Goal: Task Accomplishment & Management: Use online tool/utility

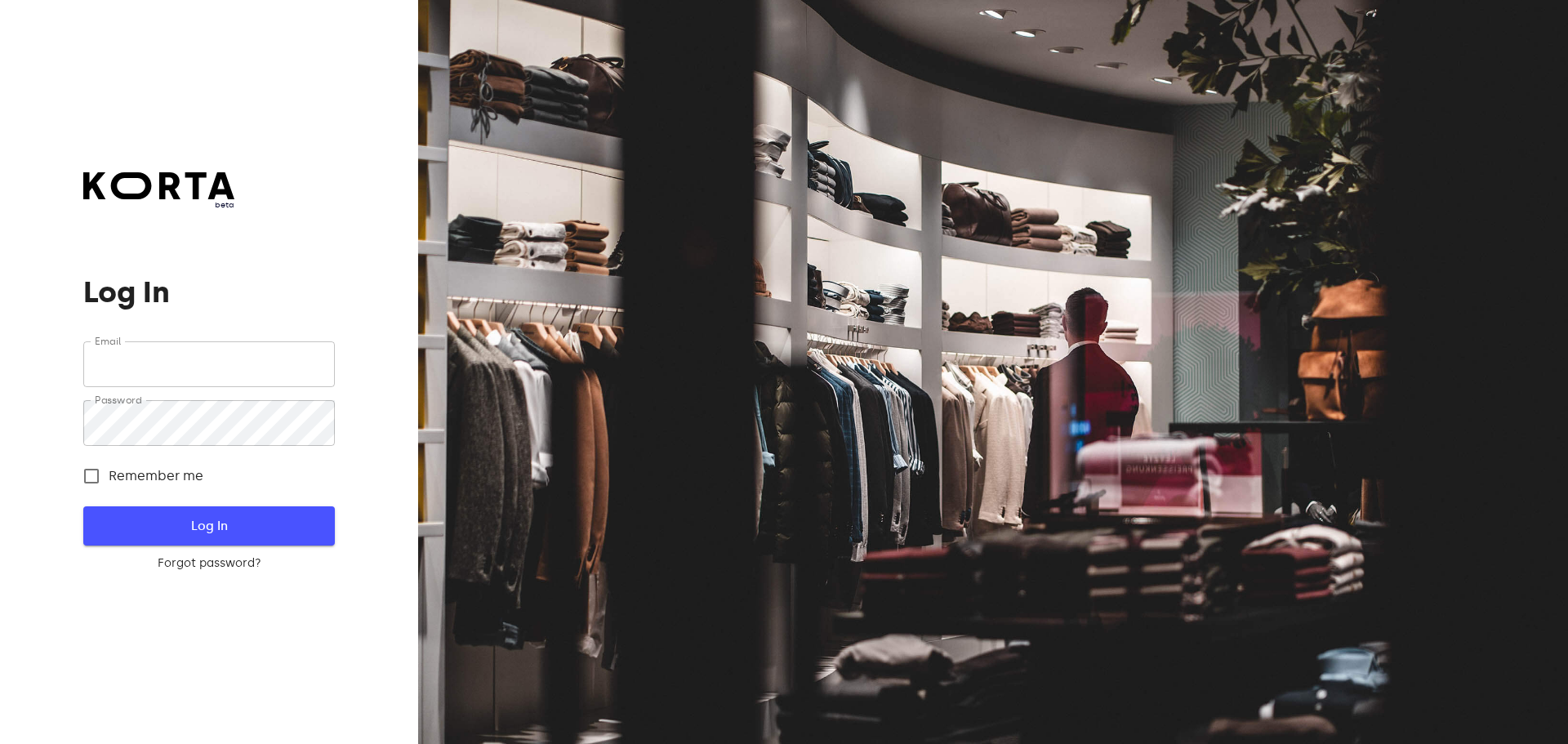
type input "[EMAIL_ADDRESS][DOMAIN_NAME]"
drag, startPoint x: 280, startPoint y: 524, endPoint x: 299, endPoint y: 518, distance: 19.9
click at [286, 520] on span "Log In" at bounding box center [208, 526] width 198 height 21
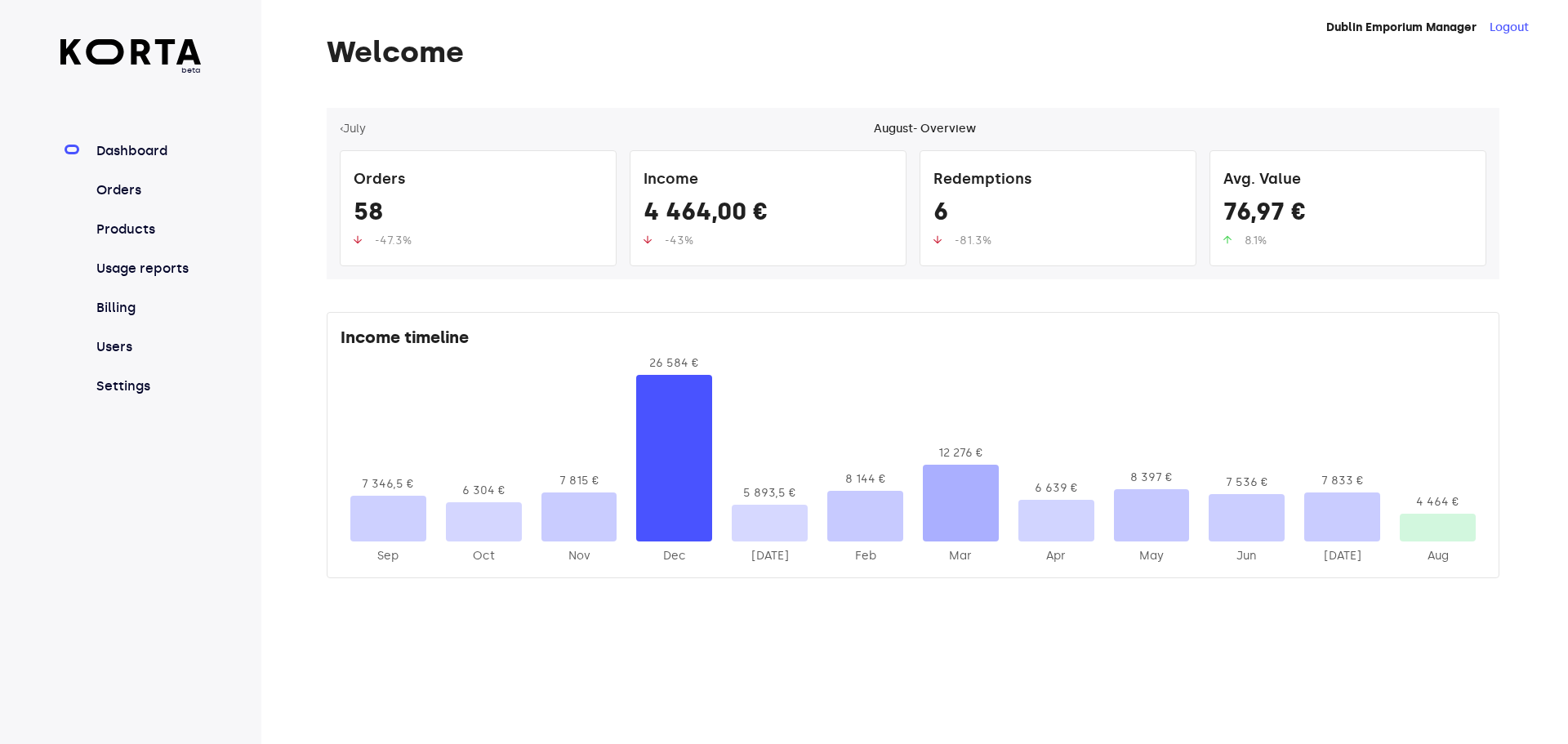
click at [136, 175] on nav "Dashboard Orders Products Usage reports Billing Users Settings" at bounding box center [130, 269] width 142 height 255
click at [130, 190] on link "Orders" at bounding box center [148, 190] width 109 height 20
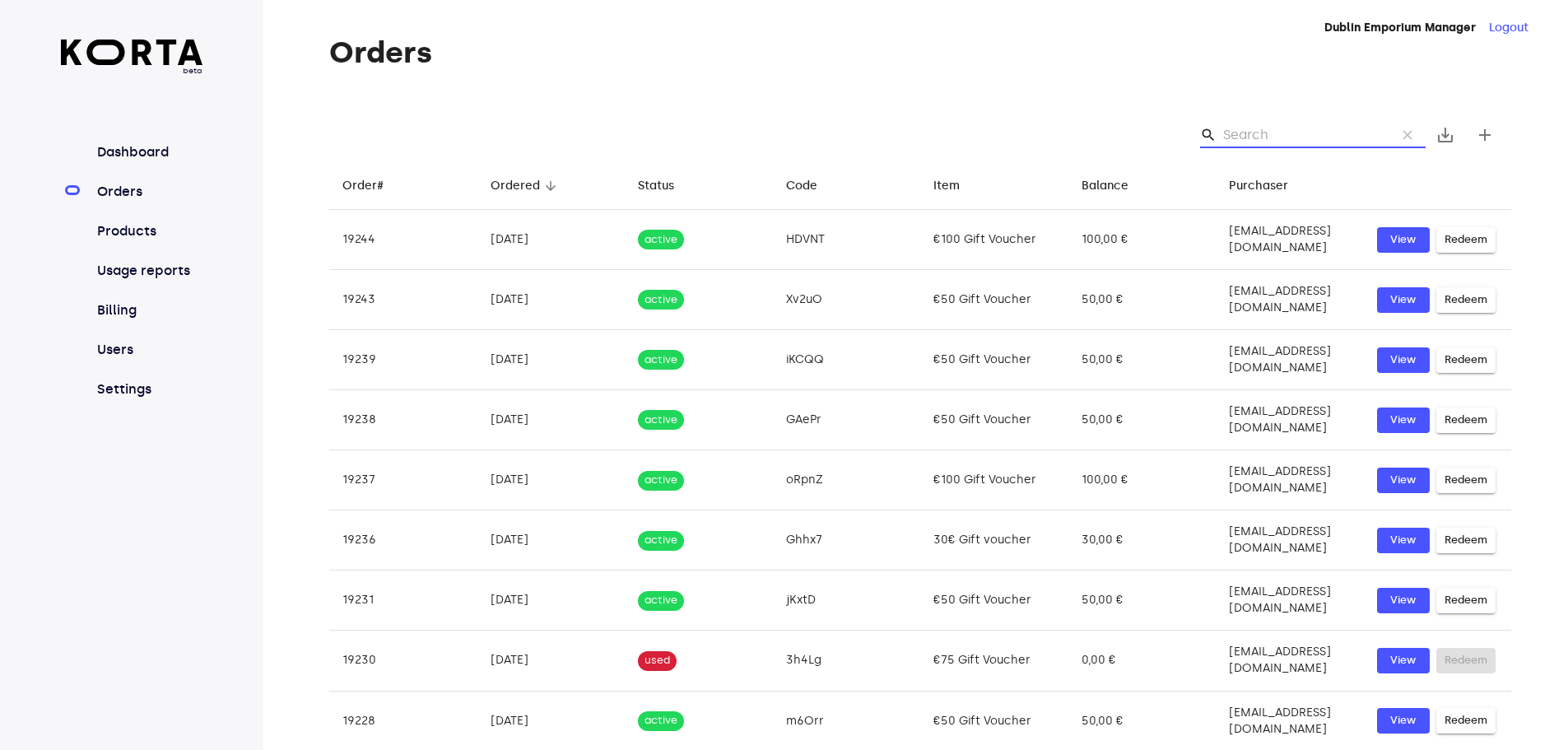
click at [1246, 134] on input "Search" at bounding box center [1303, 135] width 160 height 26
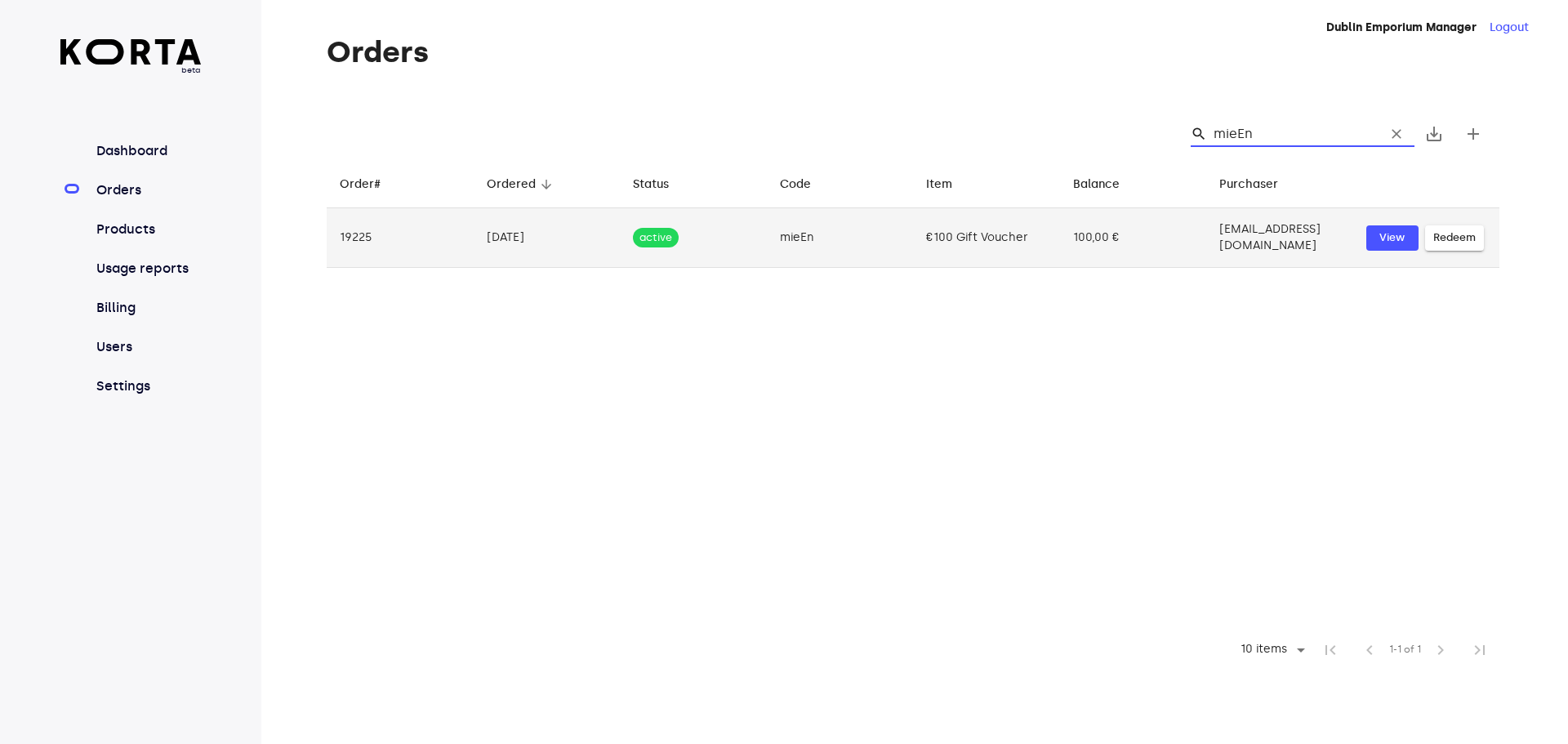
type input "mieEn"
click at [1440, 237] on span "Redeem" at bounding box center [1455, 239] width 43 height 19
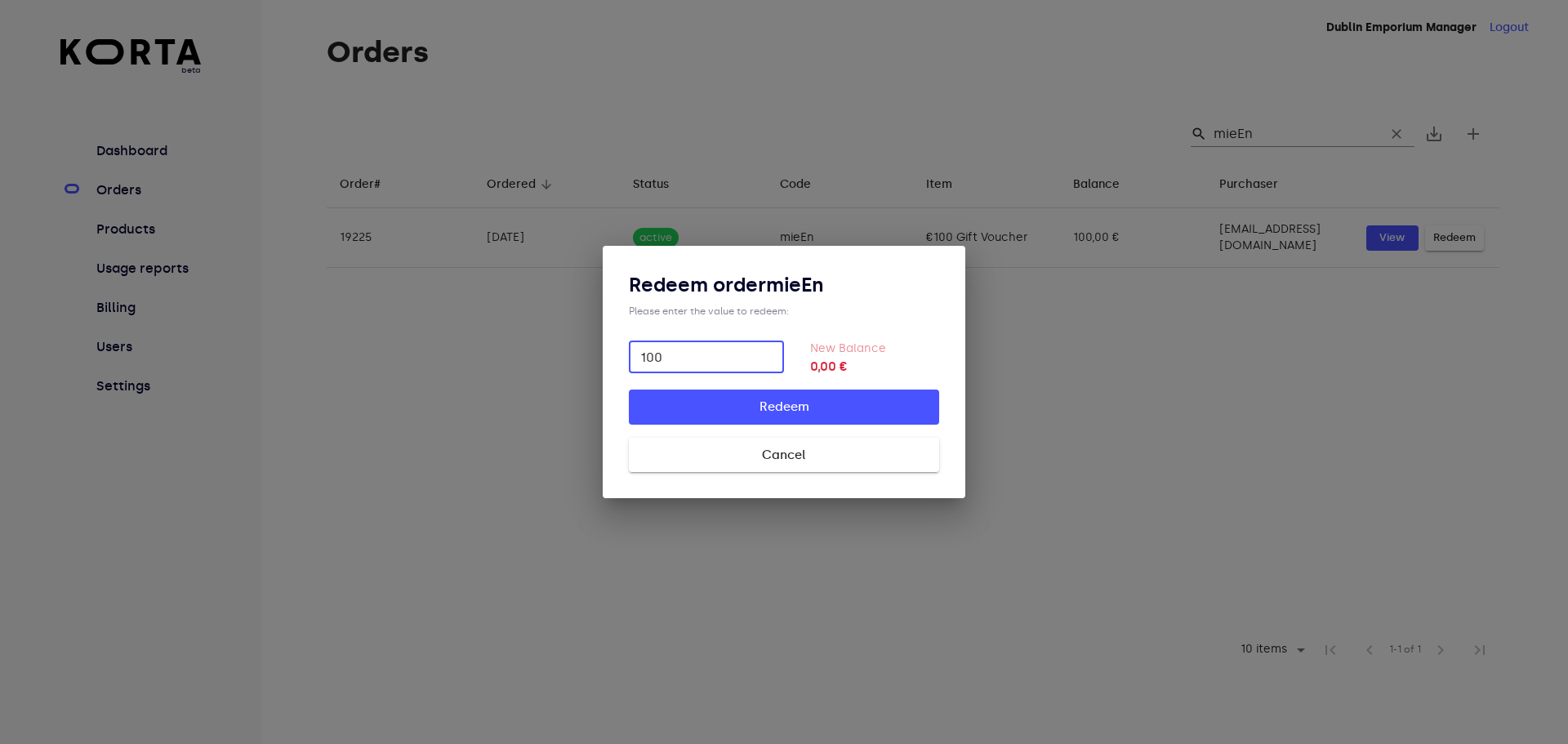
type input "100"
click at [884, 402] on span "Redeem" at bounding box center [783, 407] width 258 height 21
